Goal: Information Seeking & Learning: Learn about a topic

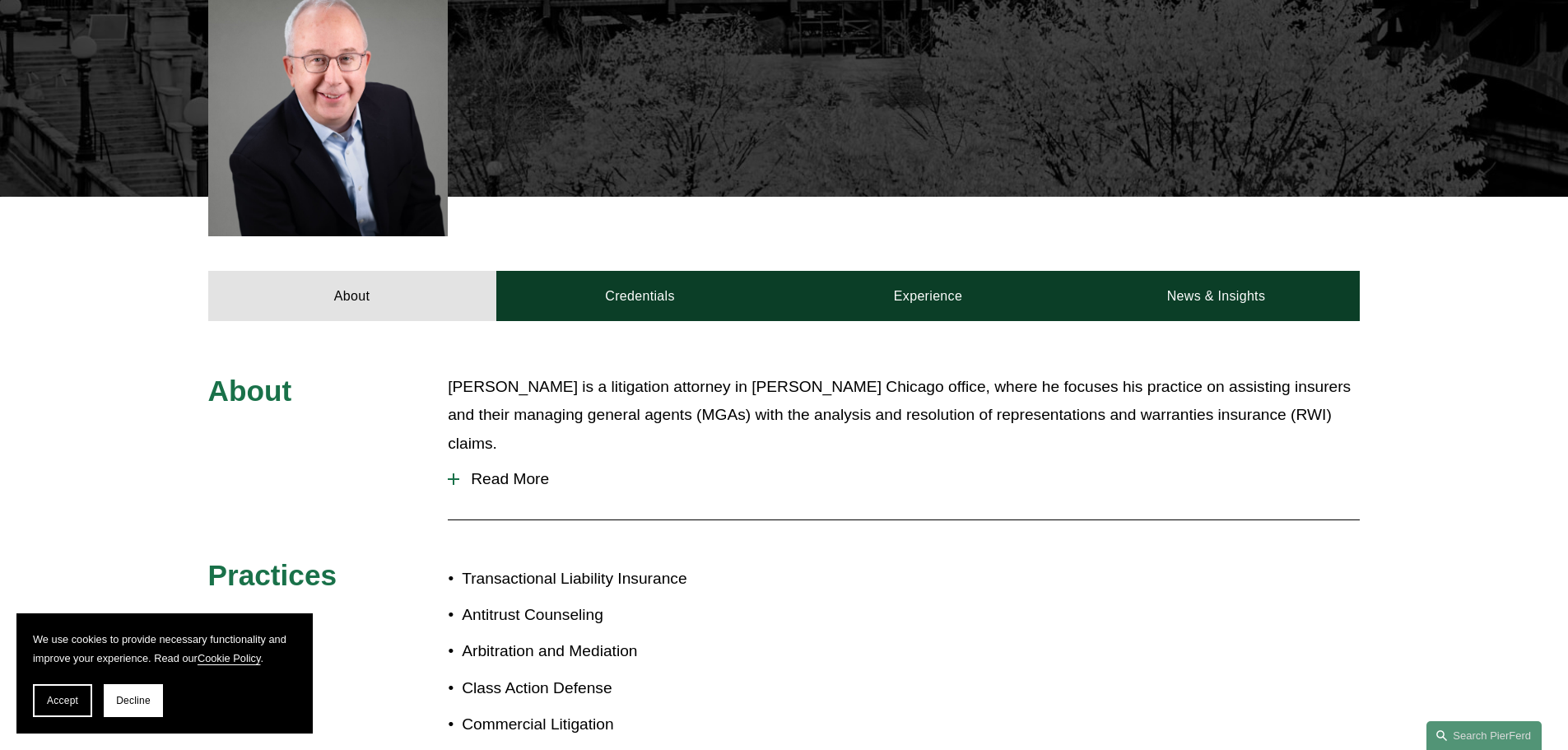
scroll to position [528, 0]
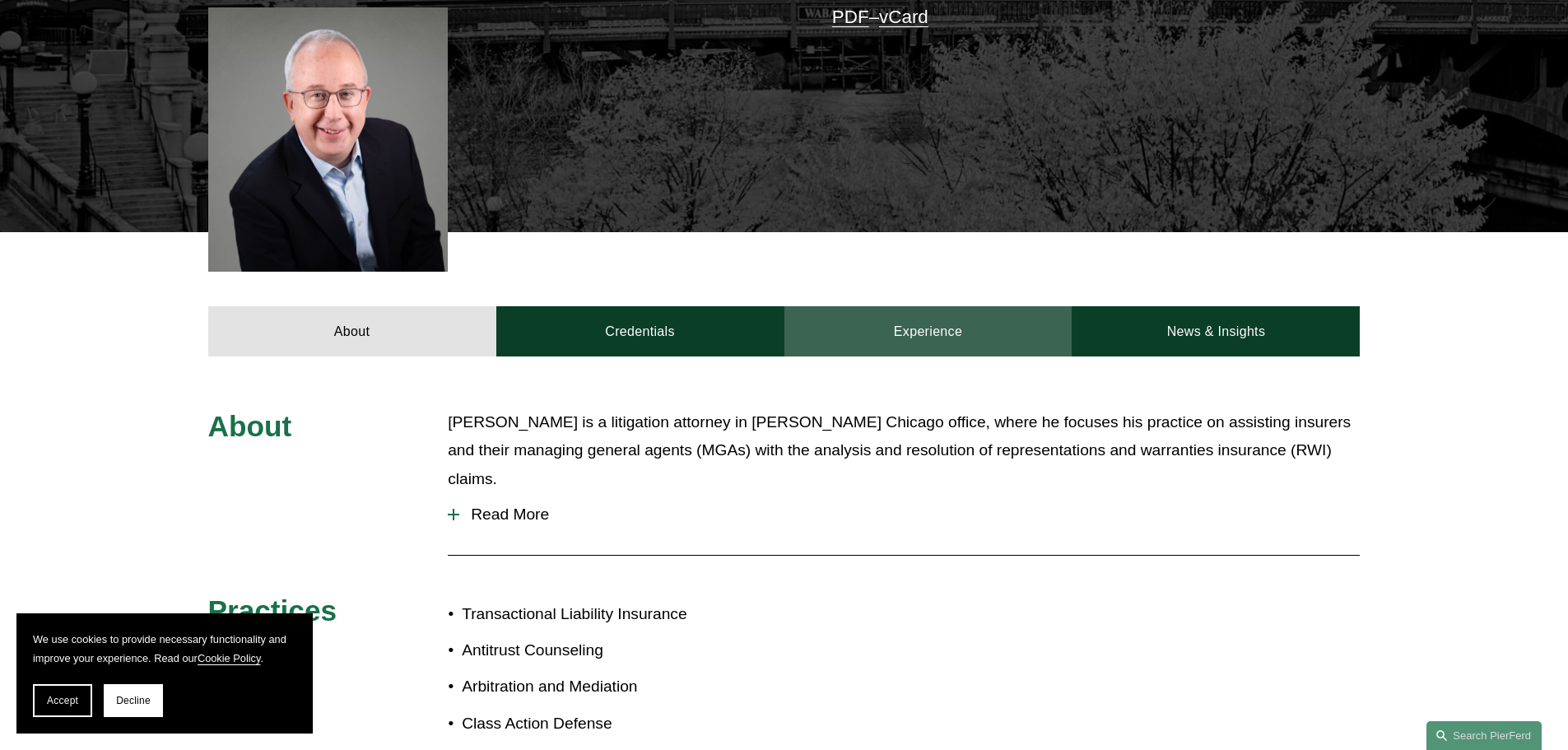
click at [961, 306] on link "Experience" at bounding box center [928, 330] width 288 height 49
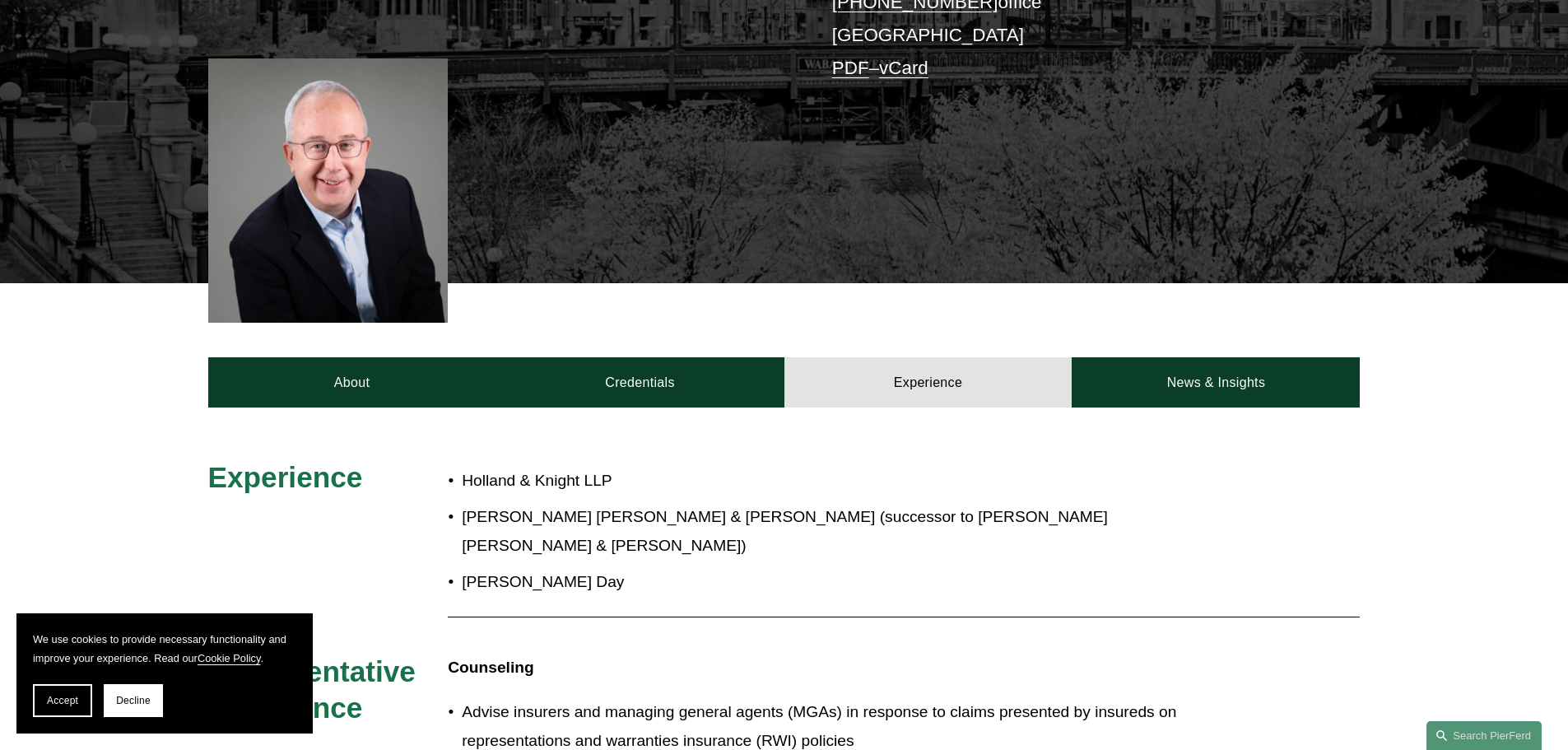
scroll to position [522, 0]
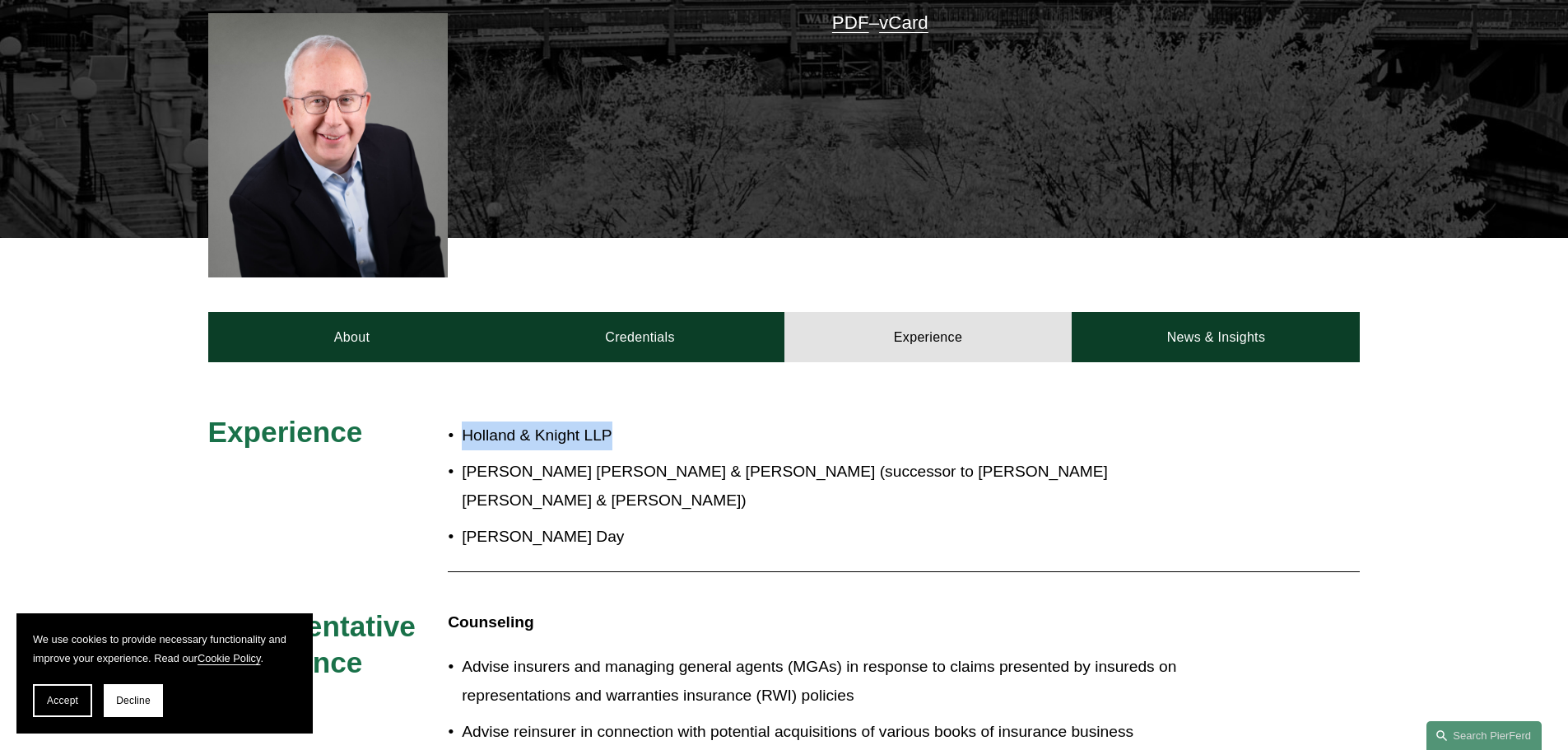
drag, startPoint x: 617, startPoint y: 410, endPoint x: 462, endPoint y: 418, distance: 155.2
click at [462, 422] on p "Holland & Knight LLP" at bounding box center [839, 435] width 754 height 29
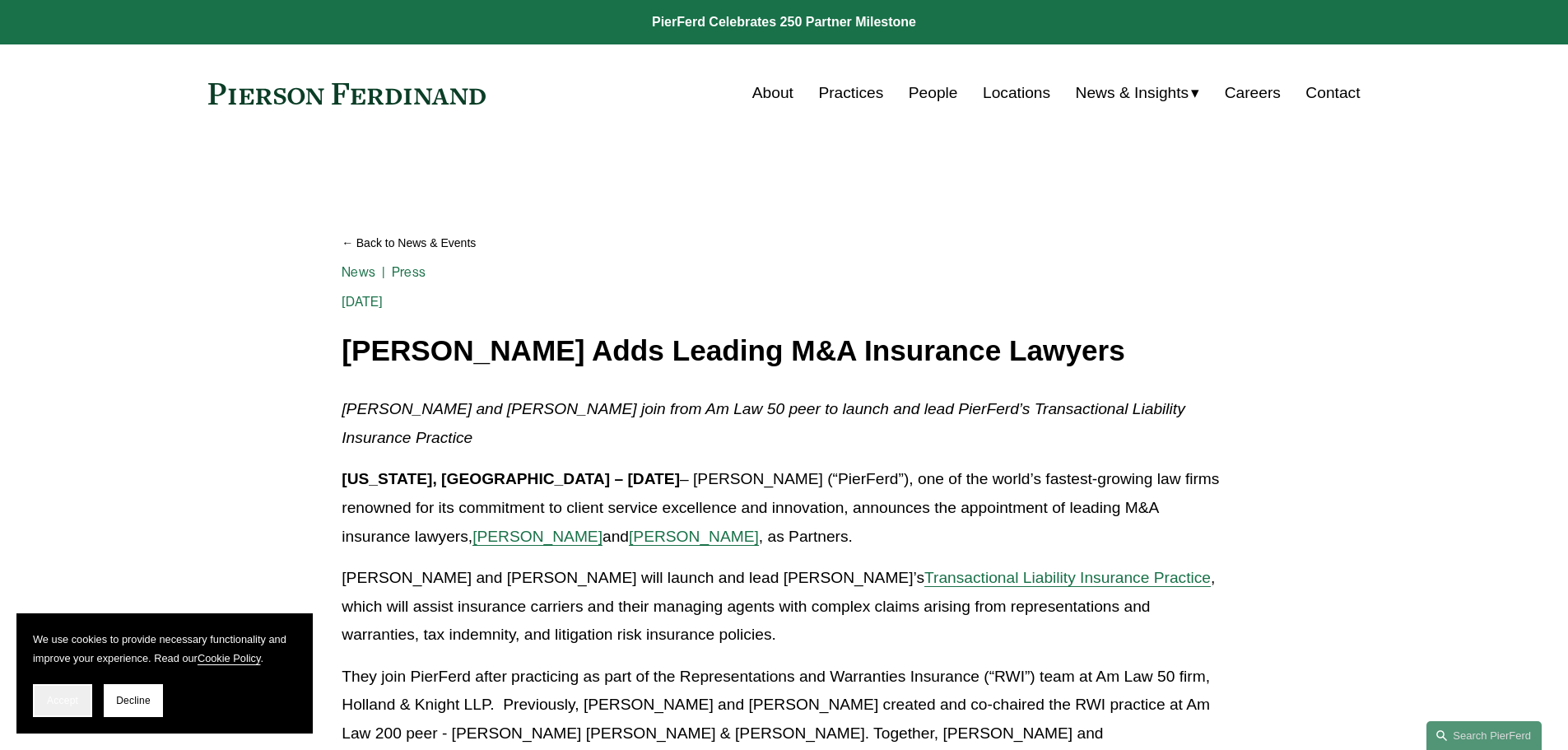
click at [73, 701] on span "Accept" at bounding box center [62, 700] width 31 height 11
